Goal: Task Accomplishment & Management: Use online tool/utility

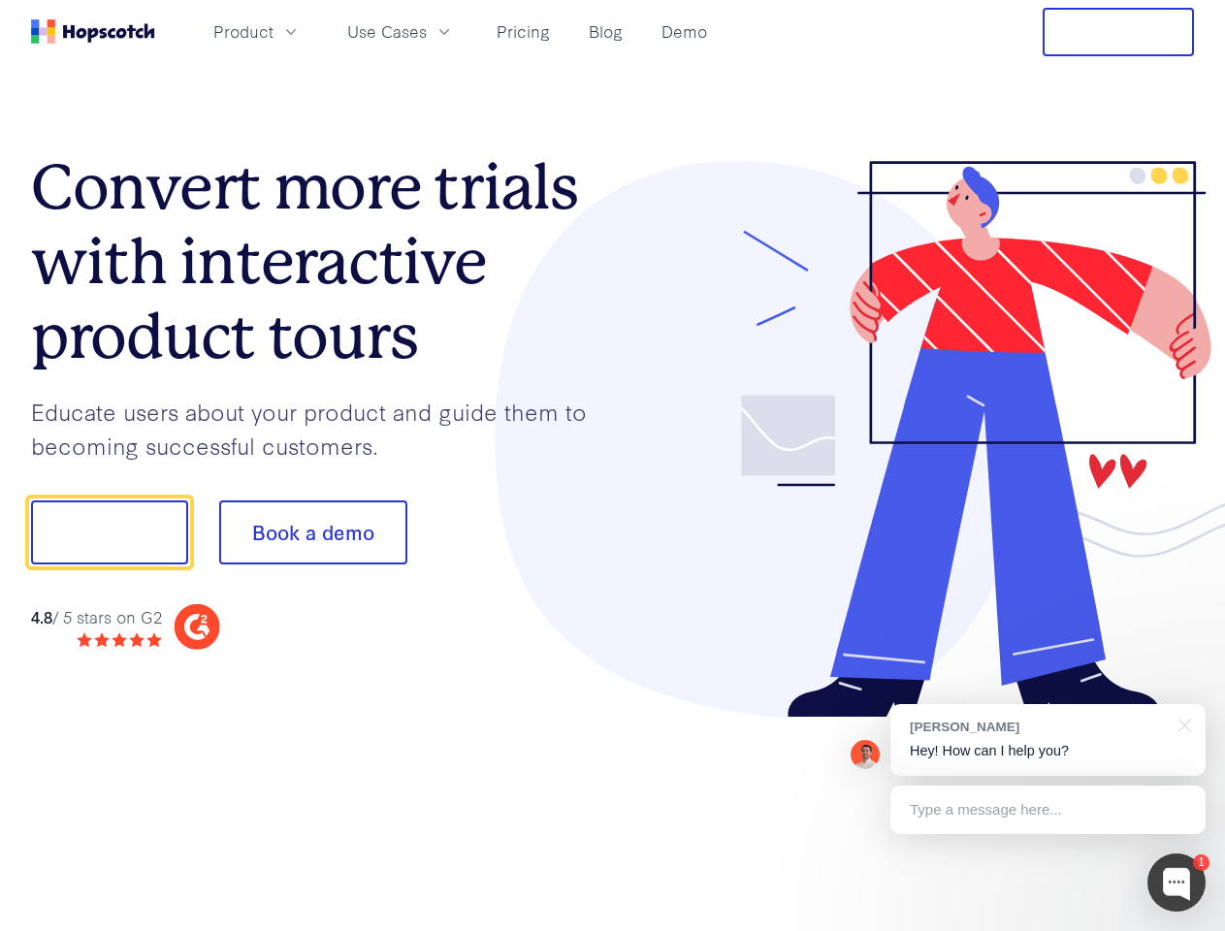
click at [613, 466] on div at bounding box center [904, 440] width 582 height 558
click at [274, 31] on span "Product" at bounding box center [243, 31] width 60 height 24
click at [427, 31] on span "Use Cases" at bounding box center [387, 31] width 80 height 24
click at [1118, 32] on button "Free Trial" at bounding box center [1118, 32] width 151 height 48
click at [109, 532] on button "Show me!" at bounding box center [109, 532] width 157 height 64
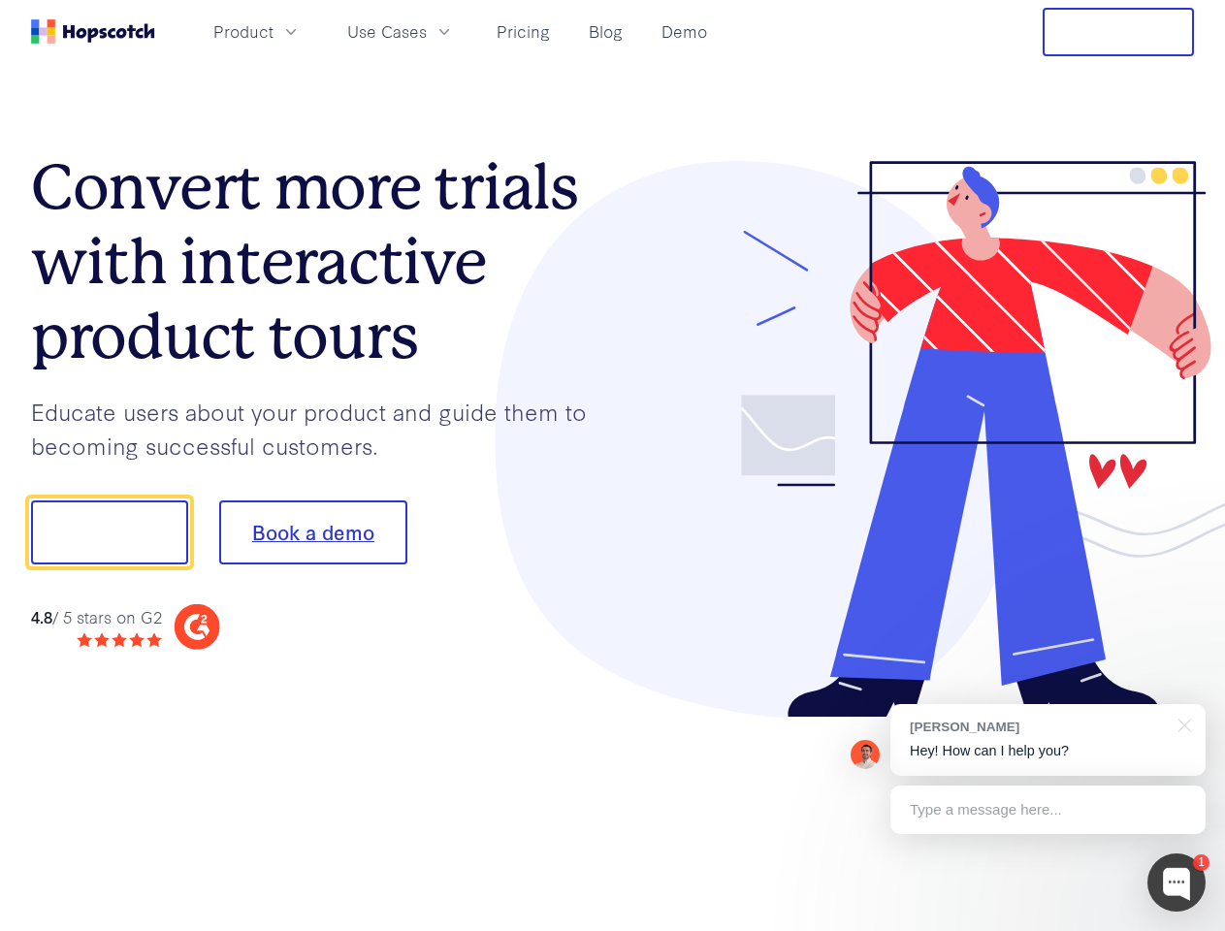
click at [312, 532] on button "Book a demo" at bounding box center [313, 532] width 188 height 64
click at [1177, 883] on div at bounding box center [1176, 883] width 58 height 58
click at [1048, 740] on div "[PERSON_NAME] Hey! How can I help you?" at bounding box center [1047, 740] width 315 height 72
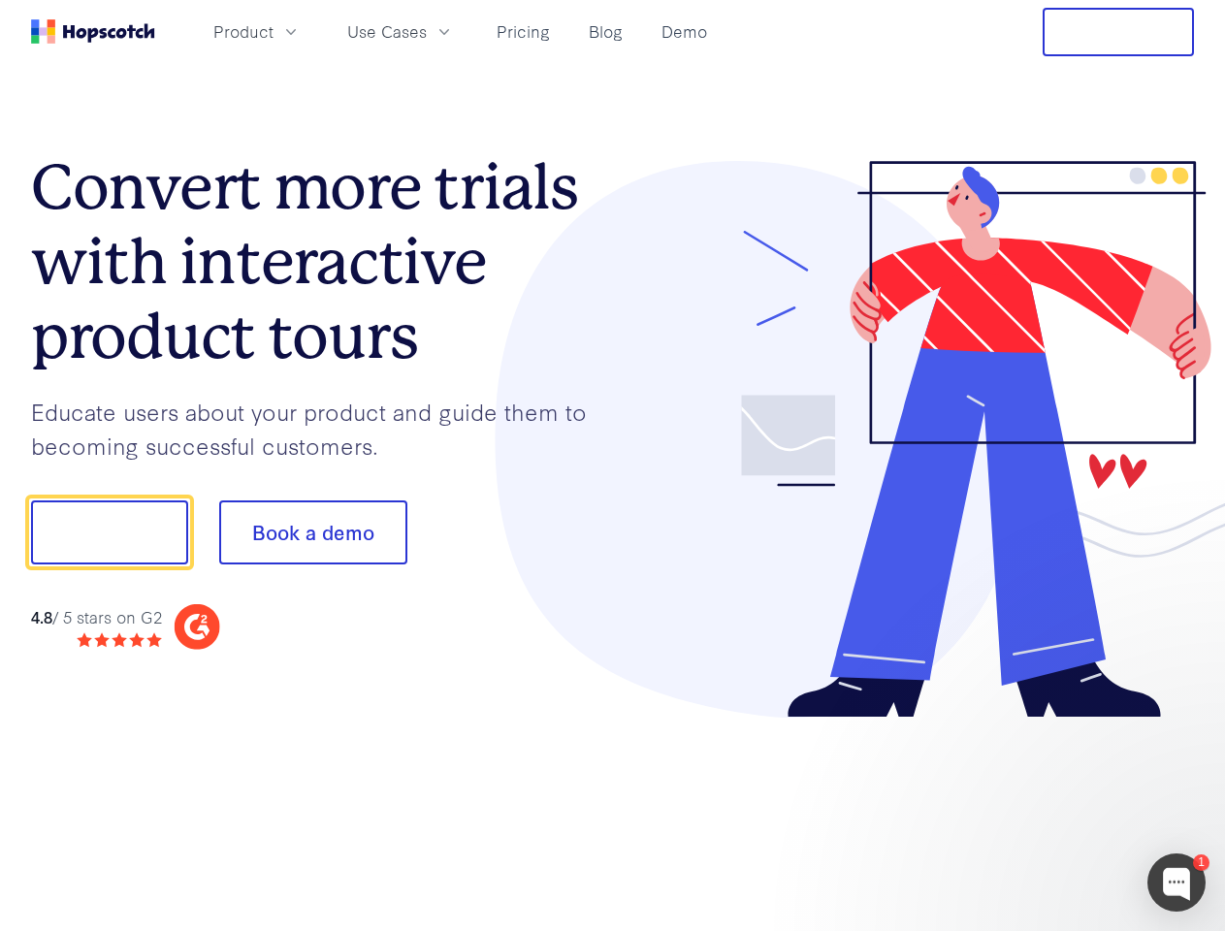
click at [1181, 724] on div at bounding box center [1024, 530] width 364 height 647
click at [1048, 810] on div at bounding box center [1024, 660] width 364 height 387
